Goal: Task Accomplishment & Management: Manage account settings

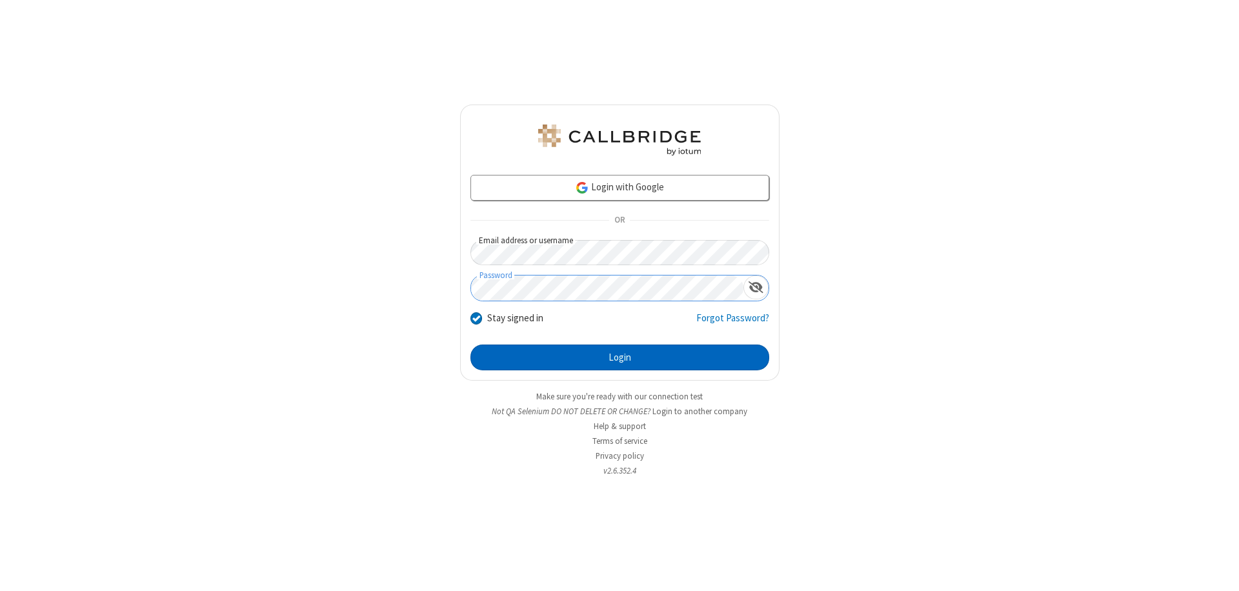
click at [620, 358] on button "Login" at bounding box center [620, 358] width 299 height 26
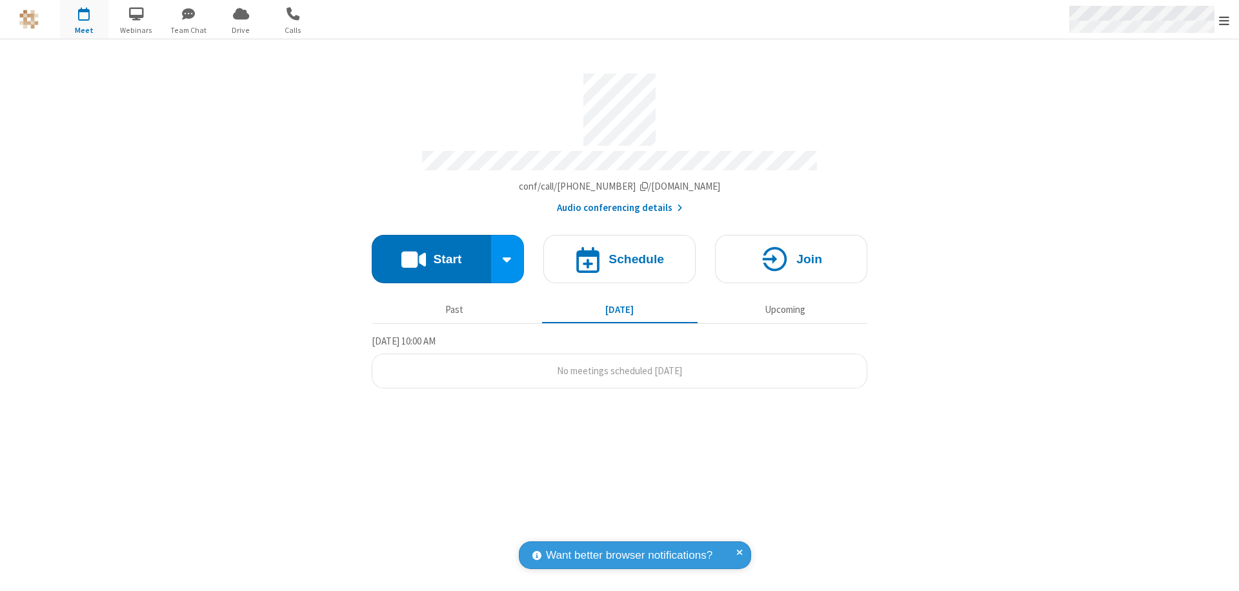
click at [1225, 20] on span "Open menu" at bounding box center [1224, 20] width 10 height 13
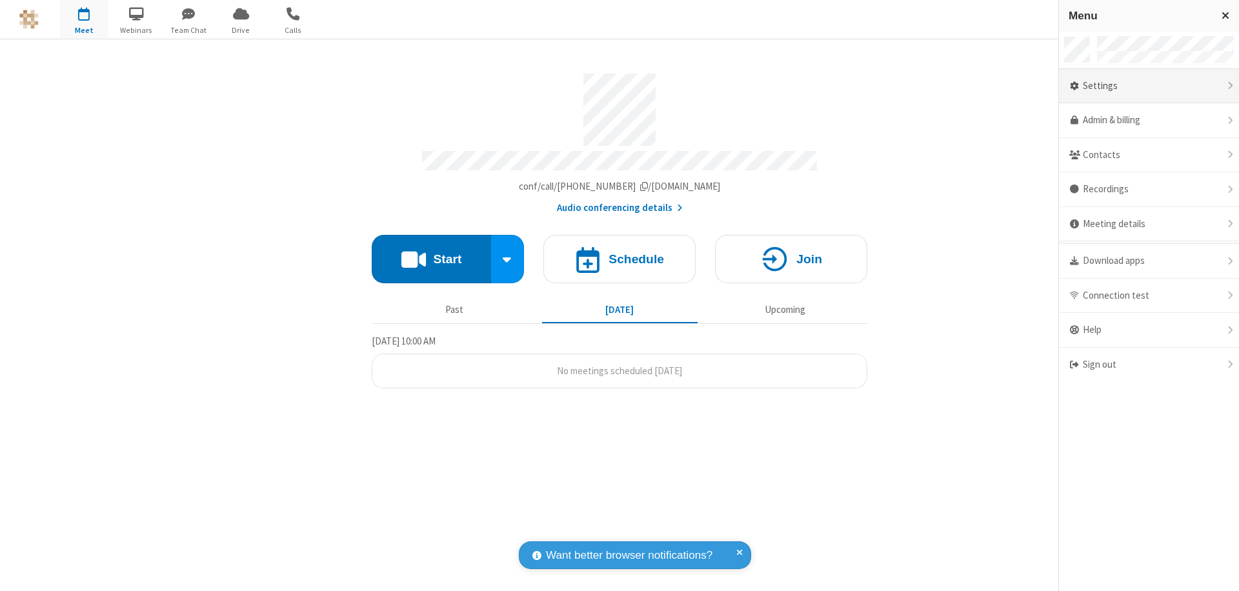
click at [1149, 86] on div "Settings" at bounding box center [1149, 86] width 180 height 35
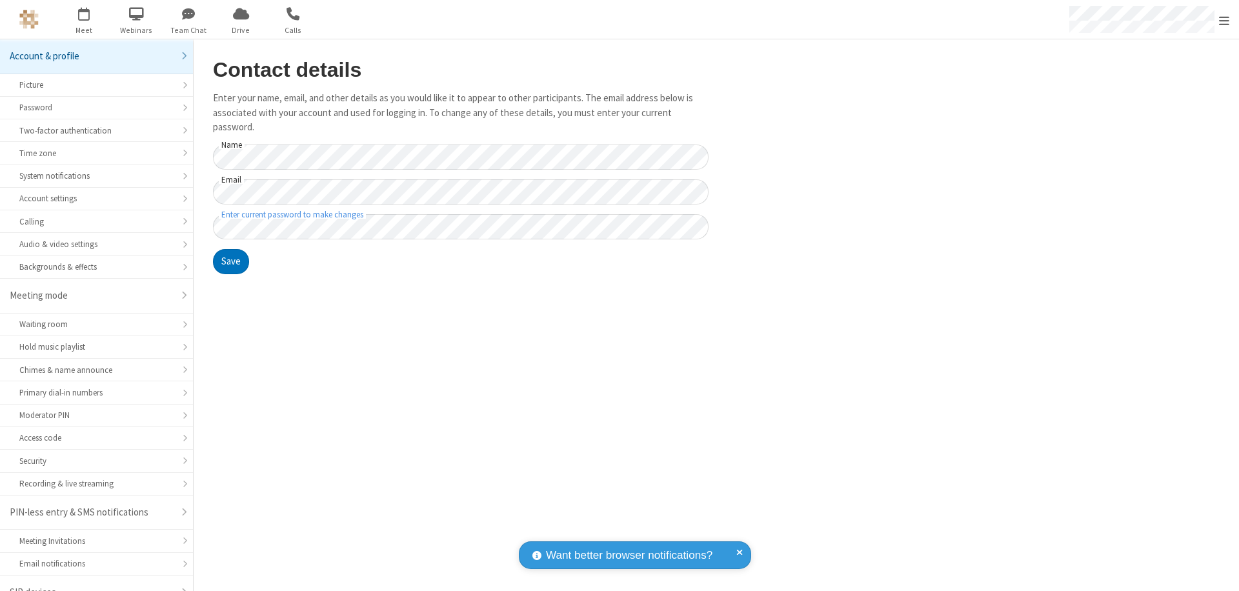
scroll to position [18, 0]
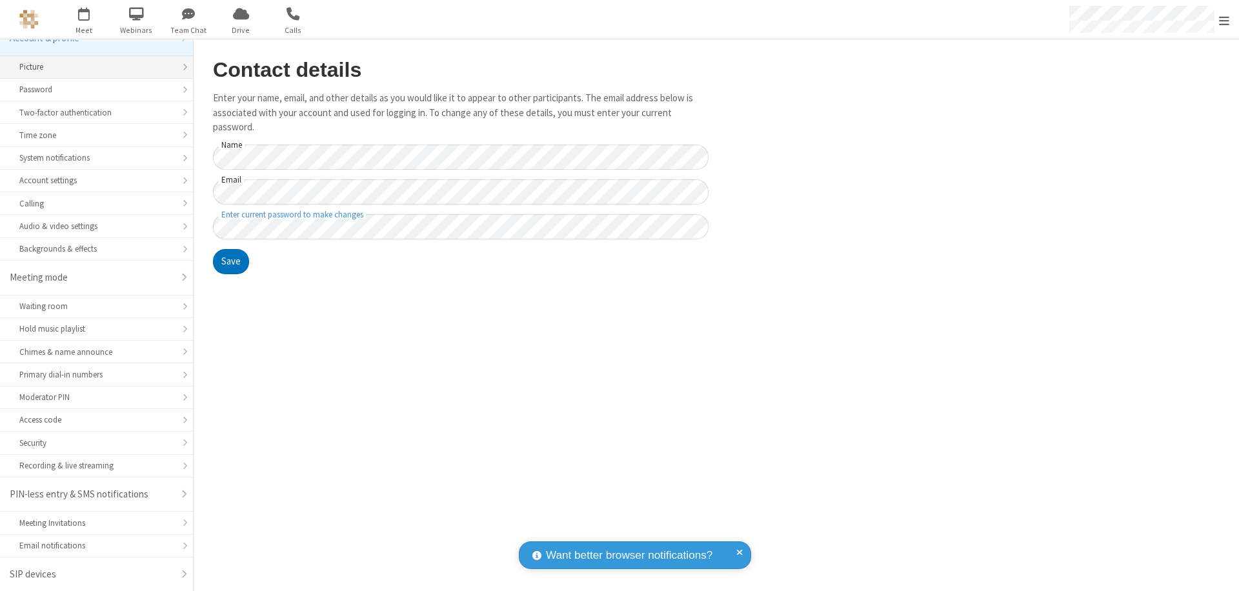
click at [92, 67] on div "Picture" at bounding box center [96, 67] width 154 height 12
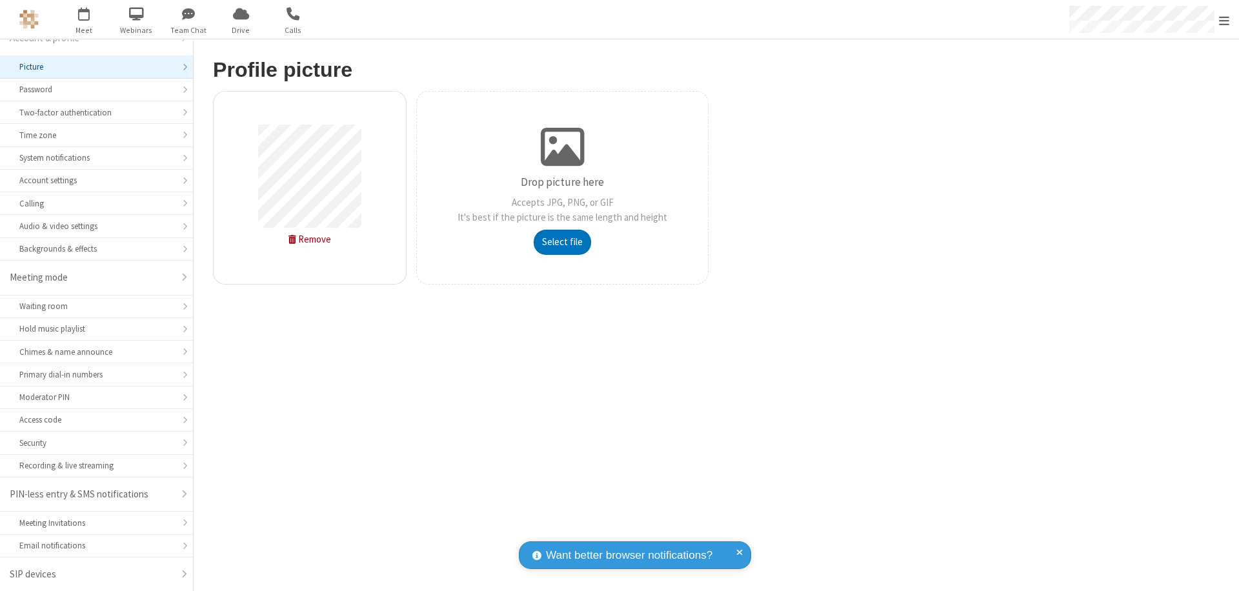
type input "C:\fakepath\avatar_image_test_2.jpg"
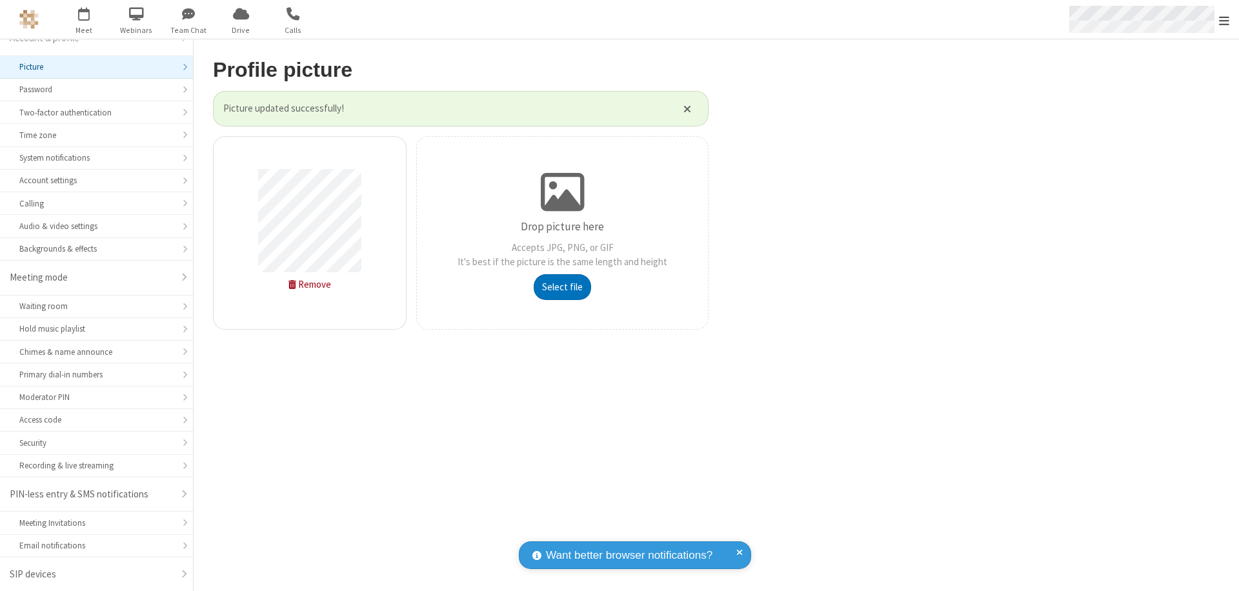
click at [1225, 20] on span "Open menu" at bounding box center [1224, 20] width 10 height 13
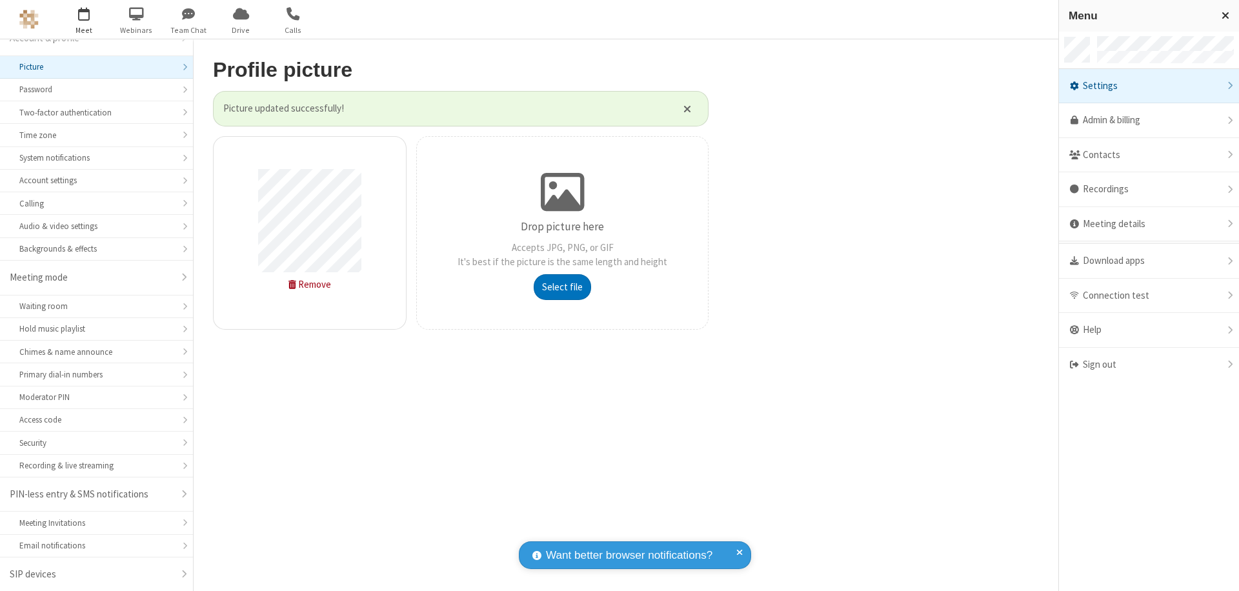
click at [84, 19] on span "button" at bounding box center [84, 14] width 48 height 22
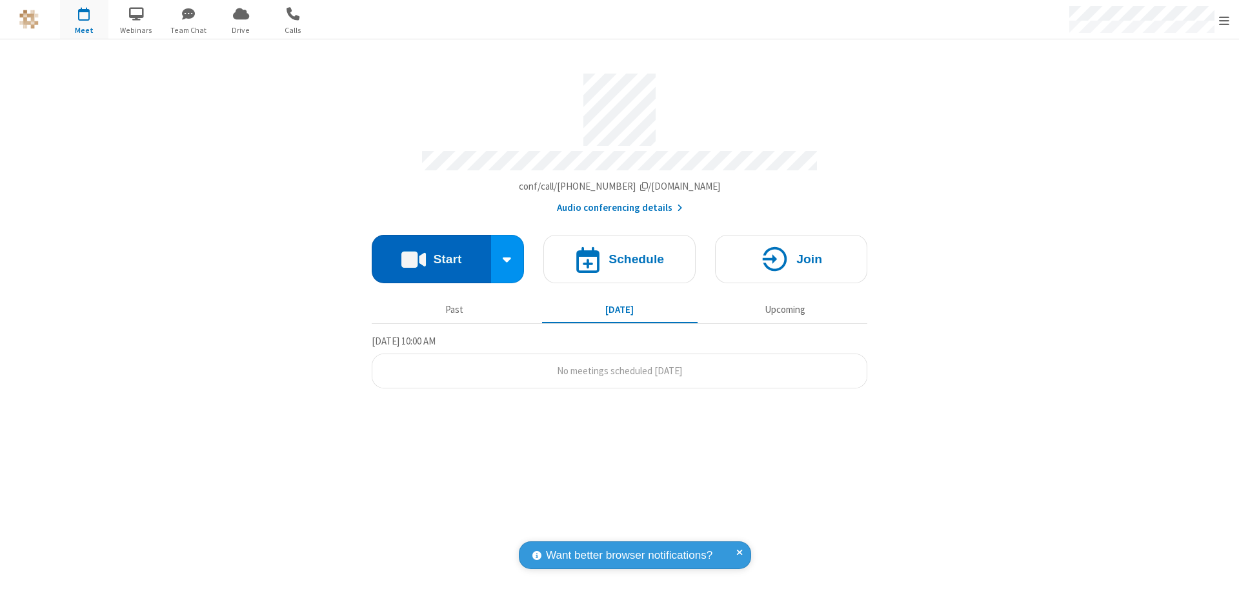
click at [431, 253] on button "Start" at bounding box center [431, 259] width 119 height 48
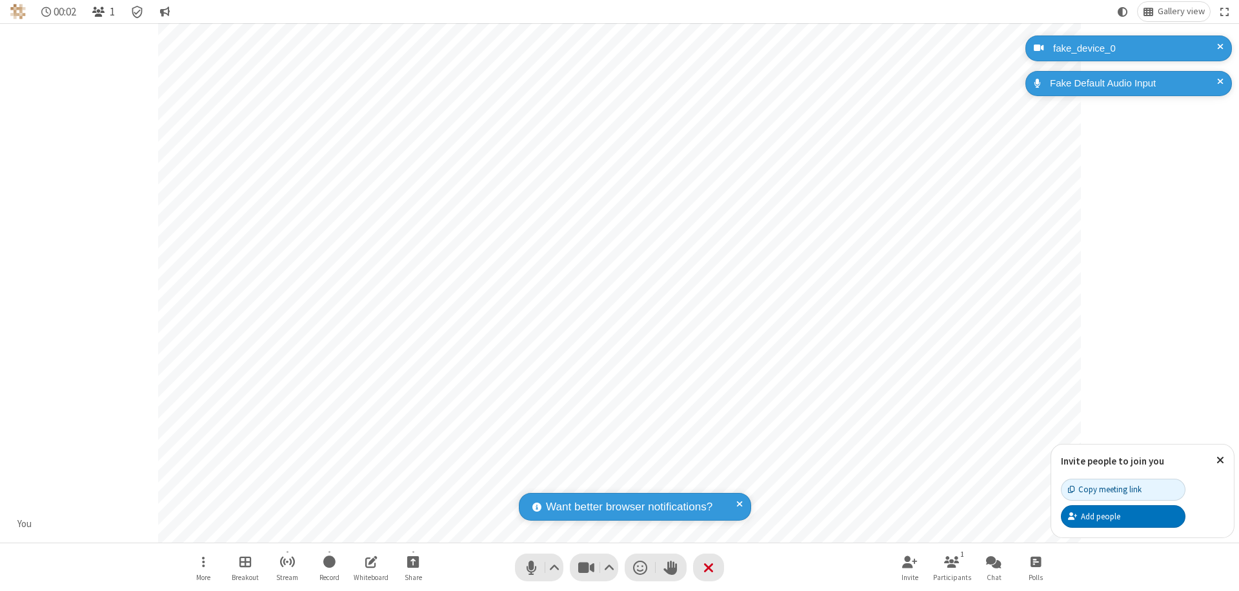
click at [100, 12] on span "Open participant list" at bounding box center [98, 12] width 12 height 12
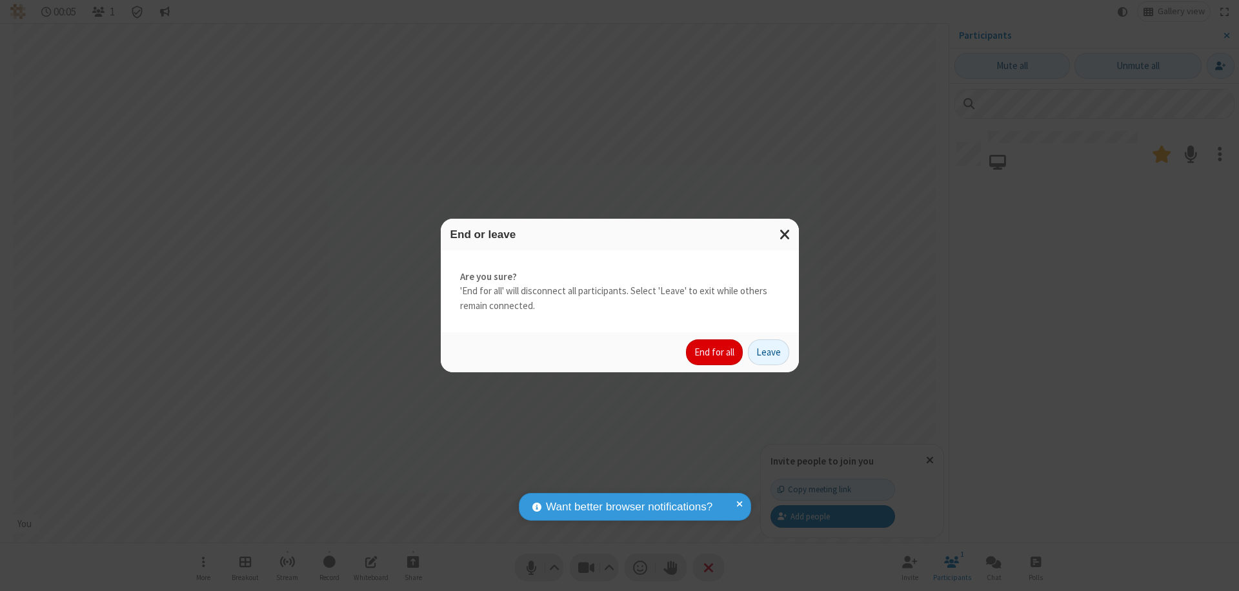
click at [715, 352] on button "End for all" at bounding box center [714, 353] width 57 height 26
